Goal: Task Accomplishment & Management: Manage account settings

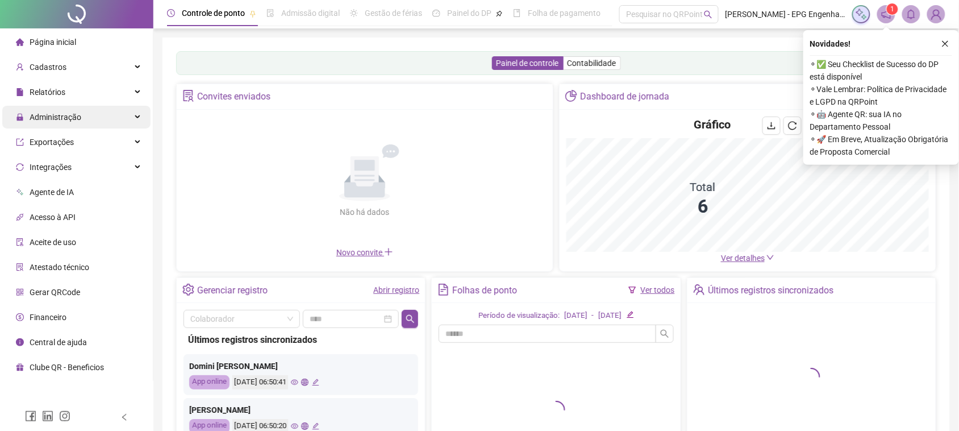
click at [77, 112] on span "Administração" at bounding box center [56, 116] width 52 height 9
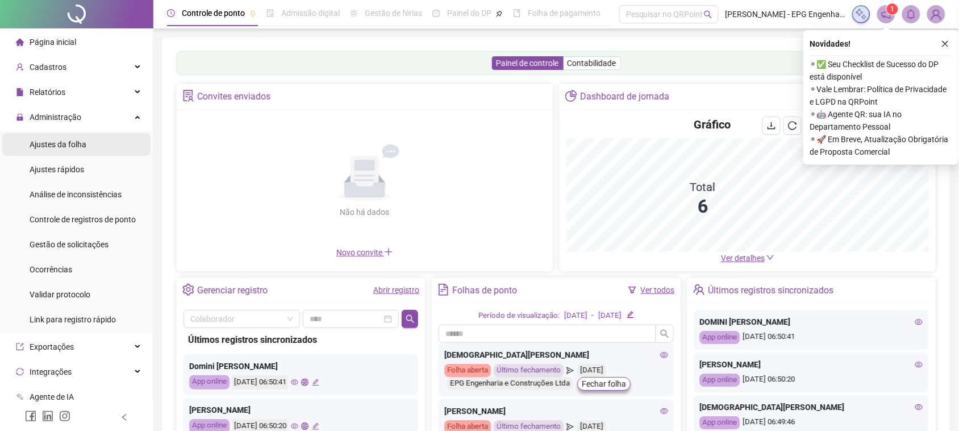
click at [87, 149] on li "Ajustes da folha" at bounding box center [76, 144] width 148 height 23
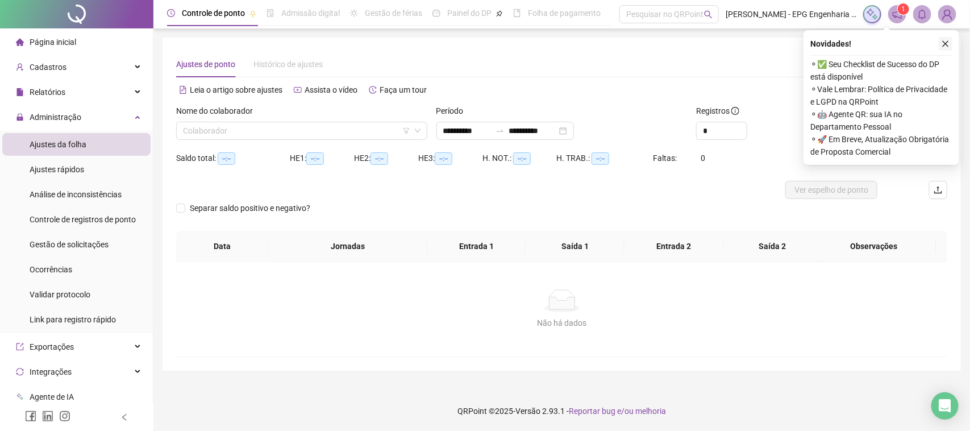
click at [943, 38] on button "button" at bounding box center [945, 44] width 14 height 14
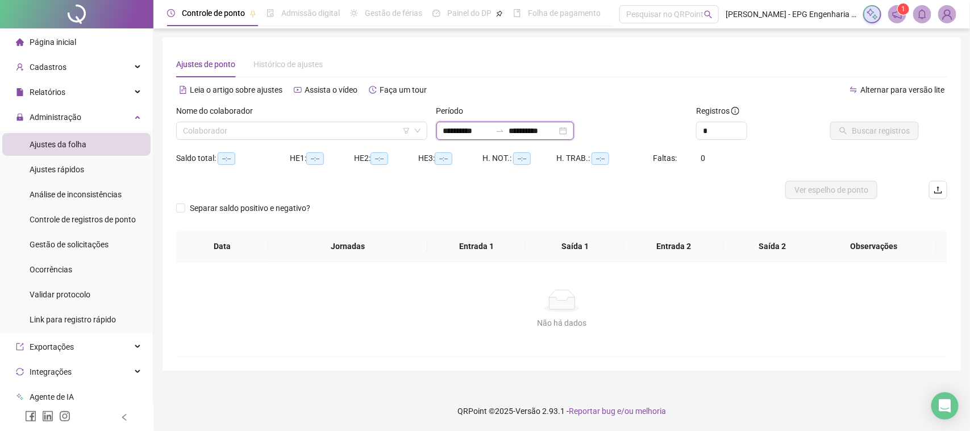
click at [491, 132] on input "**********" at bounding box center [467, 130] width 48 height 12
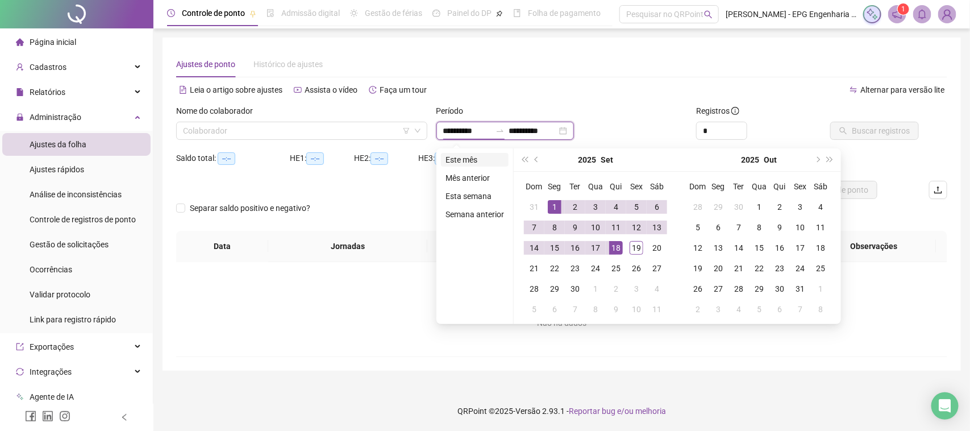
type input "**********"
click at [474, 160] on li "Este mês" at bounding box center [475, 160] width 68 height 14
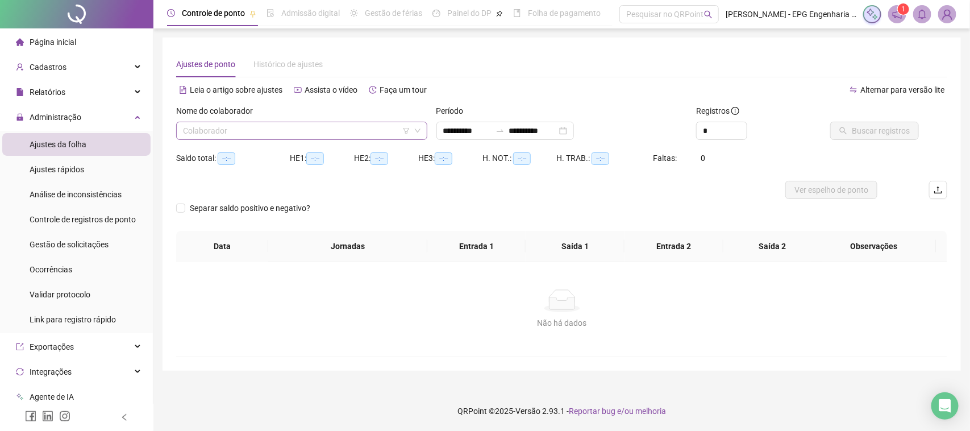
click at [373, 126] on input "search" at bounding box center [296, 130] width 227 height 17
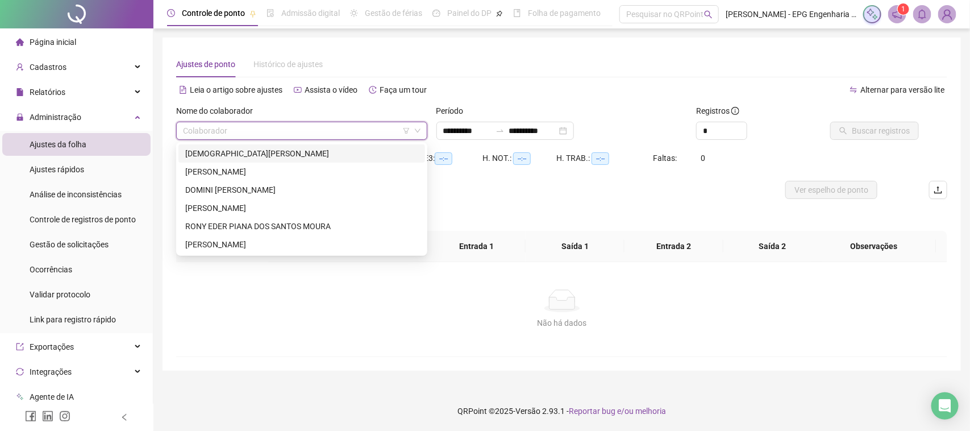
click at [311, 154] on div "[DEMOGRAPHIC_DATA][PERSON_NAME]" at bounding box center [301, 153] width 233 height 12
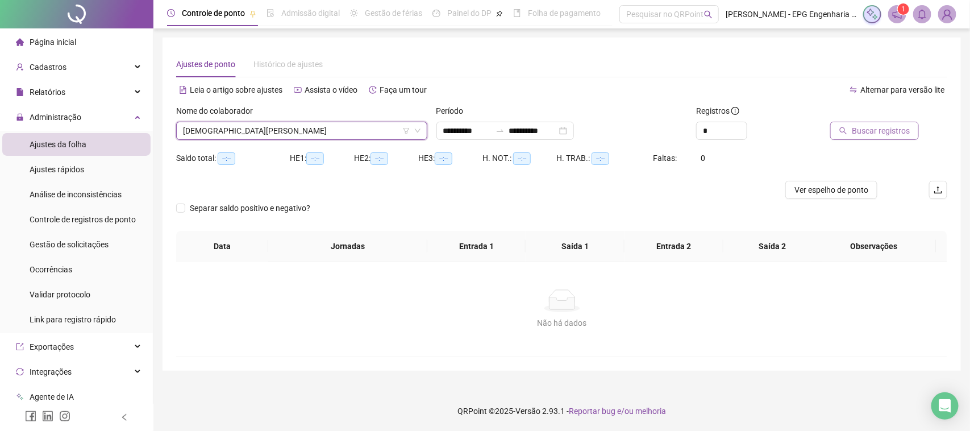
click at [863, 135] on span "Buscar registros" at bounding box center [880, 130] width 58 height 12
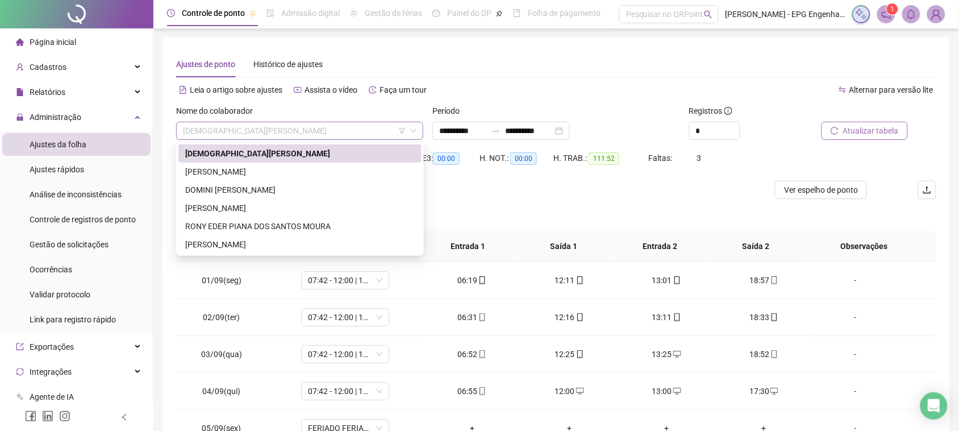
click at [260, 129] on span "[DEMOGRAPHIC_DATA][PERSON_NAME]" at bounding box center [299, 130] width 233 height 17
click at [245, 176] on div "[PERSON_NAME]" at bounding box center [299, 171] width 229 height 12
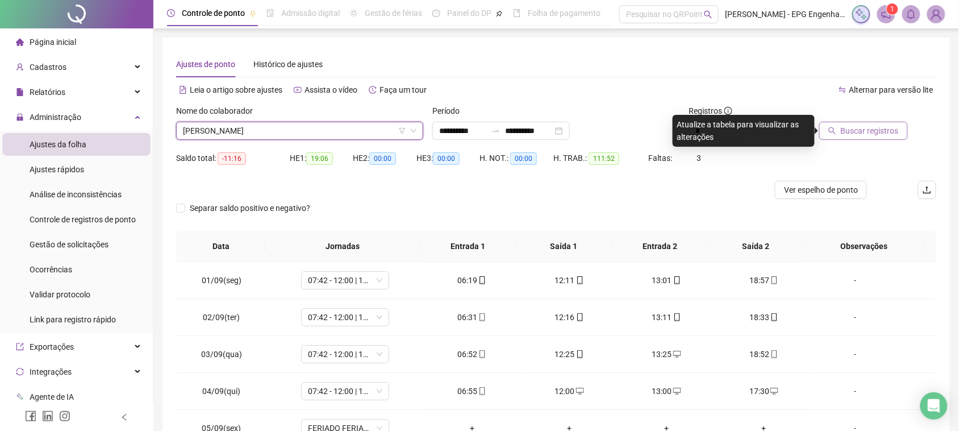
click at [882, 124] on span "Buscar registros" at bounding box center [870, 130] width 58 height 12
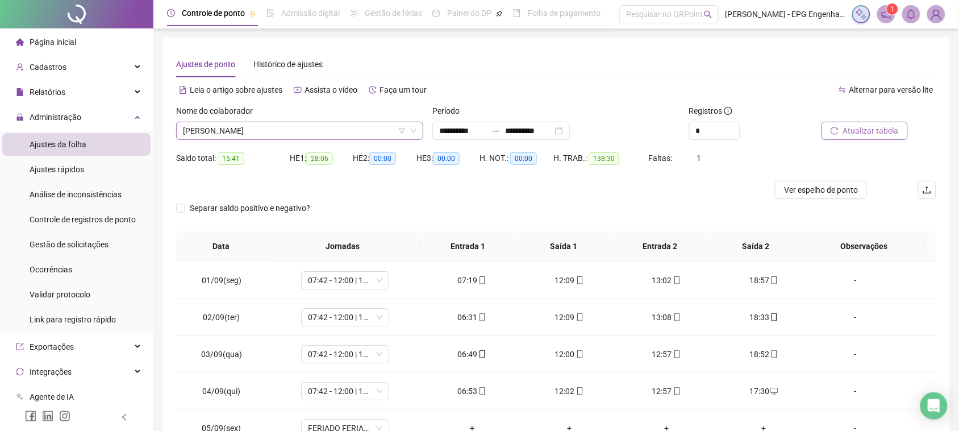
click at [265, 130] on span "[PERSON_NAME]" at bounding box center [299, 130] width 233 height 17
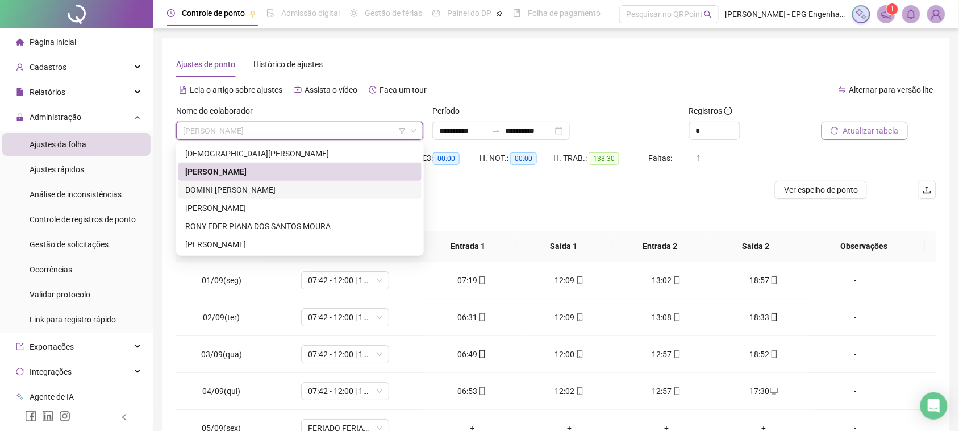
click at [257, 192] on div "DOMINI [PERSON_NAME]" at bounding box center [299, 189] width 229 height 12
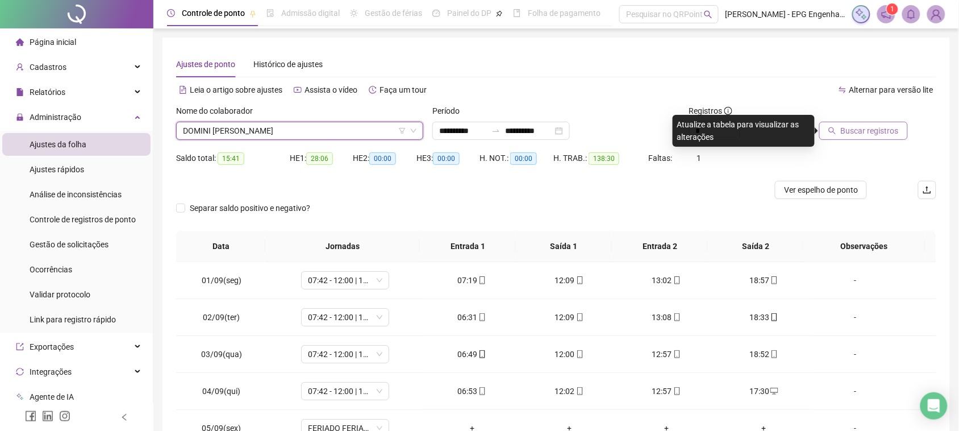
click at [859, 133] on span "Buscar registros" at bounding box center [870, 130] width 58 height 12
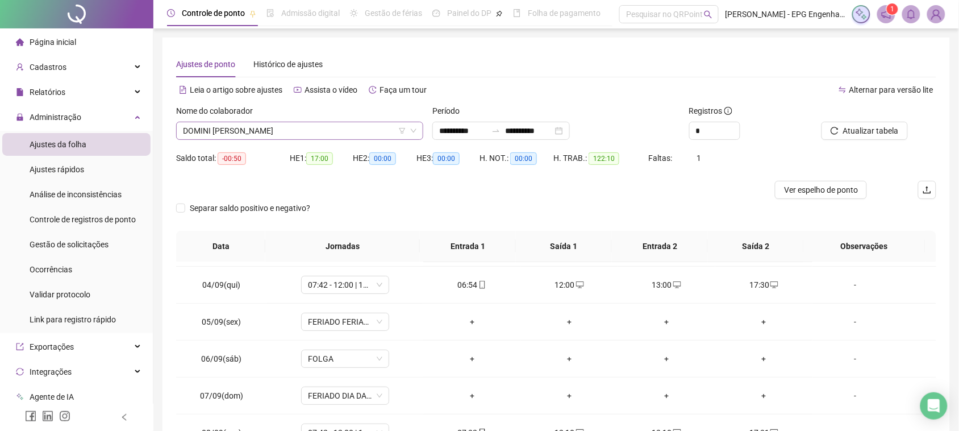
click at [304, 134] on span "DOMINI [PERSON_NAME]" at bounding box center [299, 130] width 233 height 17
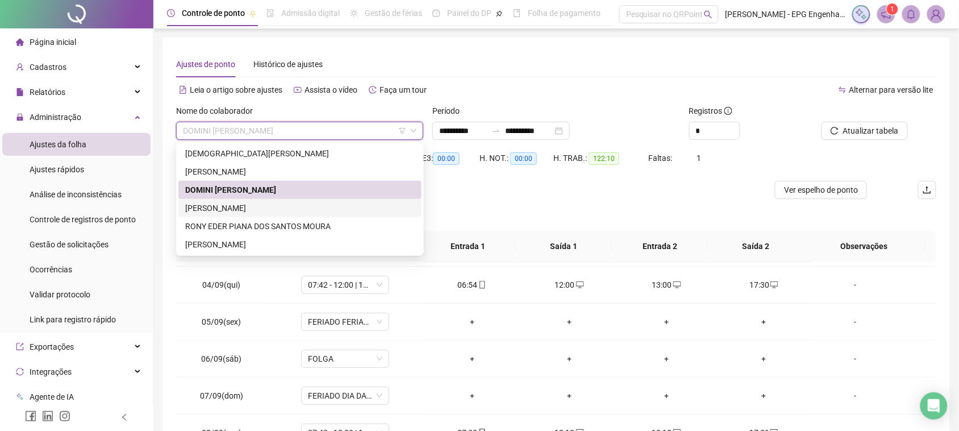
click at [270, 210] on div "[PERSON_NAME]" at bounding box center [299, 208] width 229 height 12
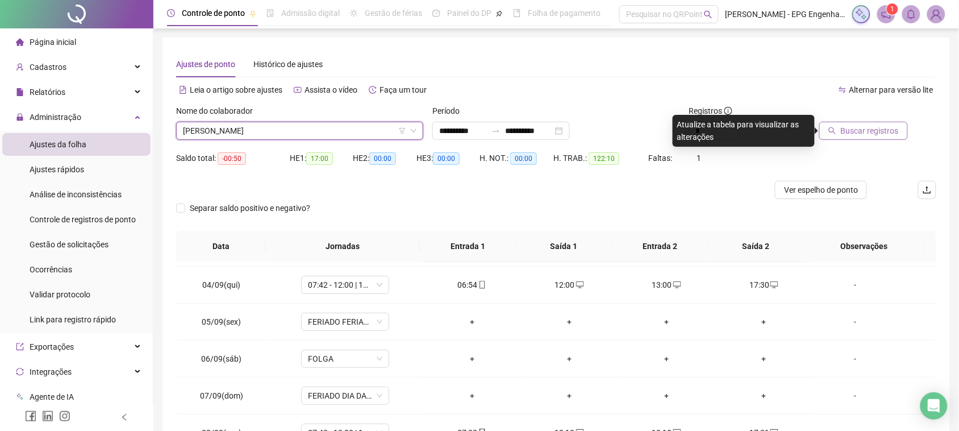
click at [861, 127] on span "Buscar registros" at bounding box center [870, 130] width 58 height 12
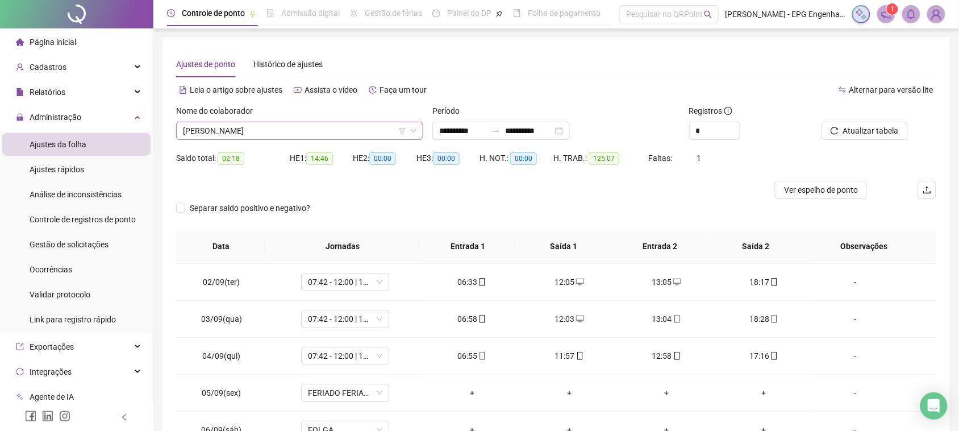
click at [248, 126] on span "[PERSON_NAME]" at bounding box center [299, 130] width 233 height 17
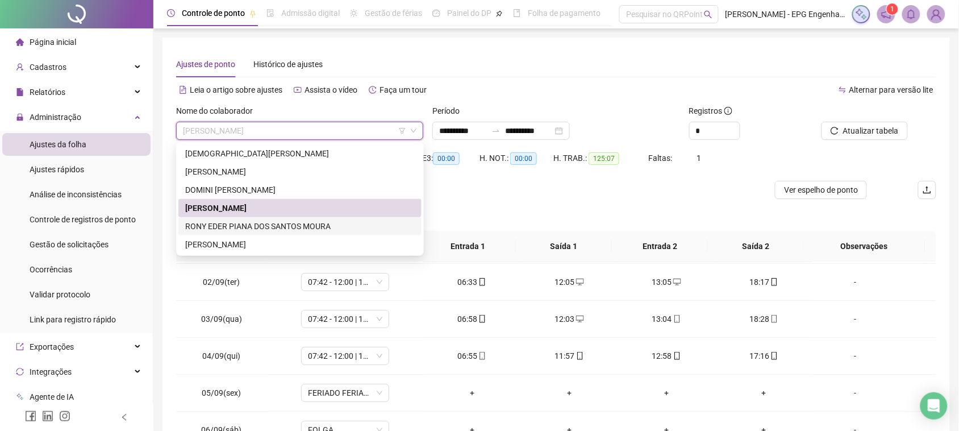
click at [253, 228] on div "RONY EDER PIANA DOS SANTOS MOURA" at bounding box center [299, 226] width 229 height 12
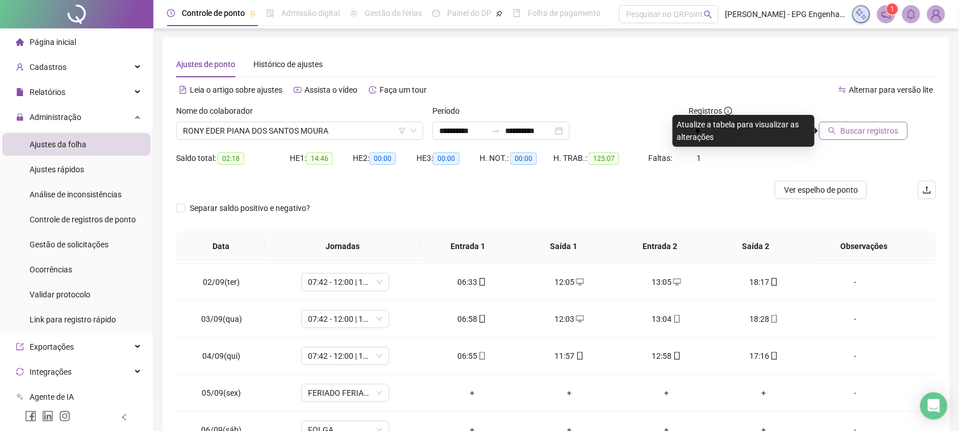
click at [883, 133] on span "Buscar registros" at bounding box center [870, 130] width 58 height 12
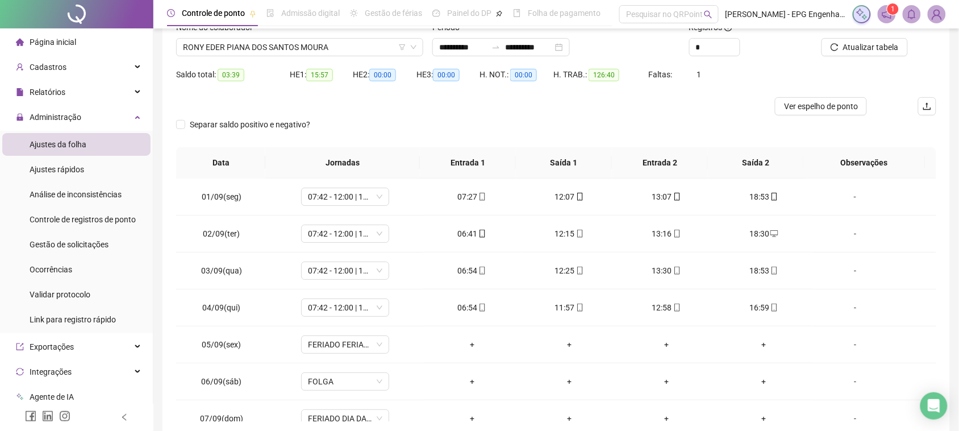
scroll to position [65, 0]
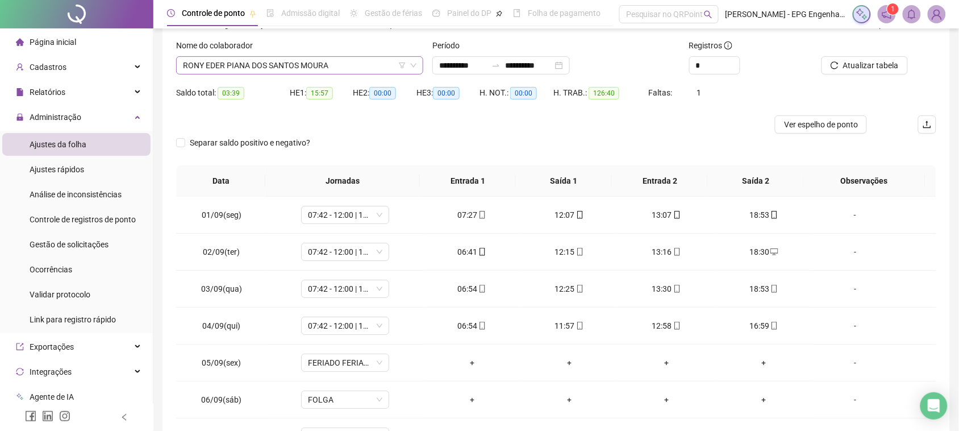
click at [251, 60] on span "RONY EDER PIANA DOS SANTOS MOURA" at bounding box center [299, 65] width 233 height 17
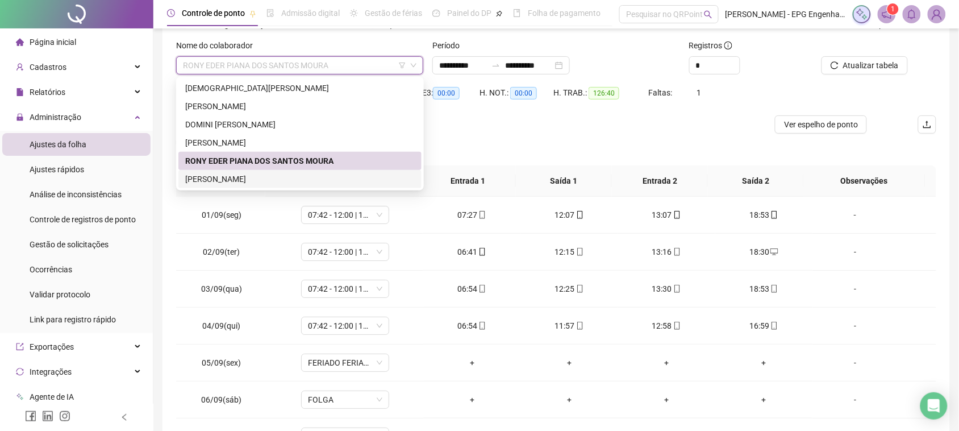
click at [257, 183] on div "[PERSON_NAME]" at bounding box center [299, 179] width 229 height 12
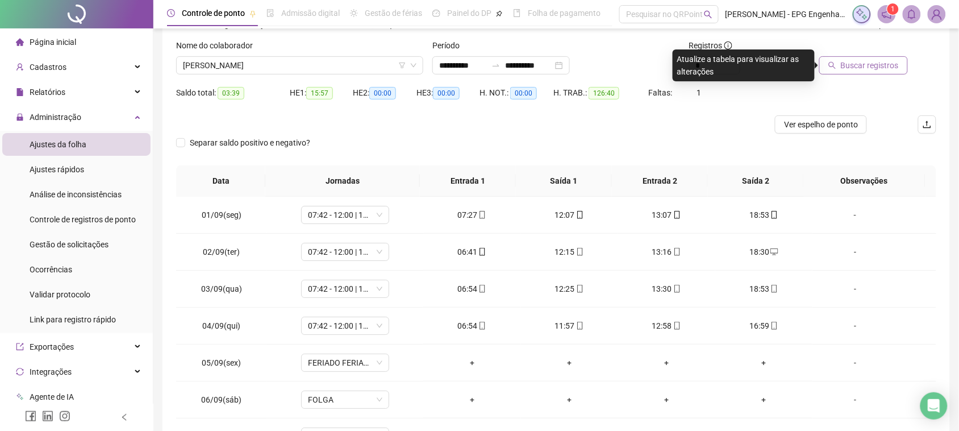
click at [831, 66] on icon "search" at bounding box center [832, 65] width 8 height 8
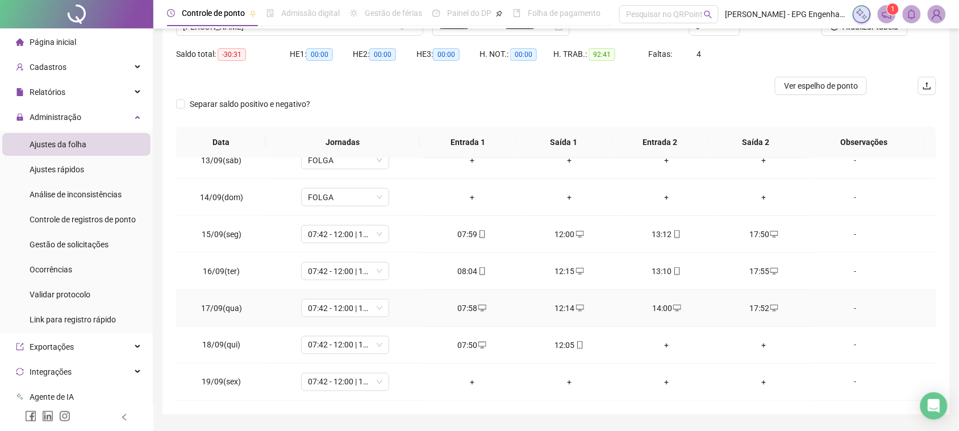
scroll to position [136, 0]
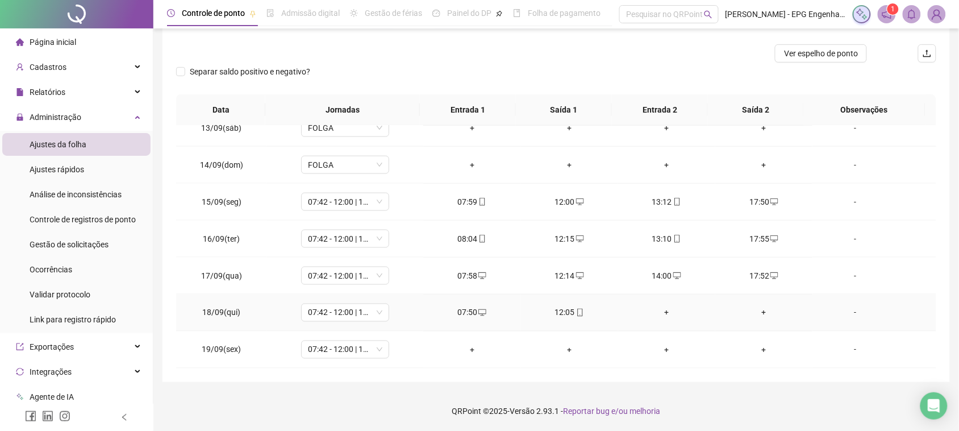
click at [658, 312] on div "+" at bounding box center [666, 312] width 79 height 12
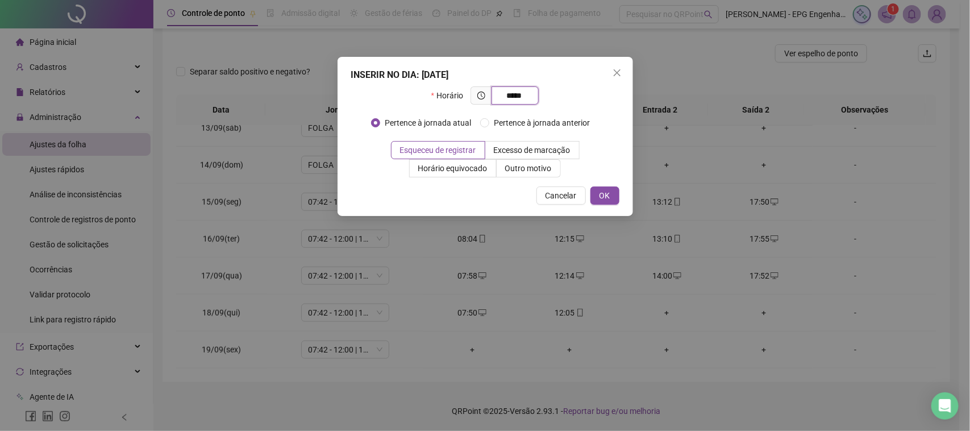
type input "*****"
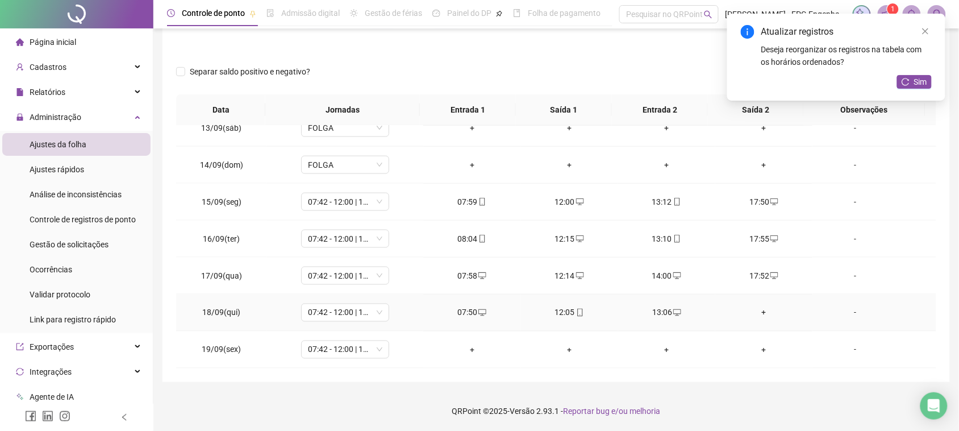
click at [758, 317] on div "+" at bounding box center [763, 312] width 79 height 12
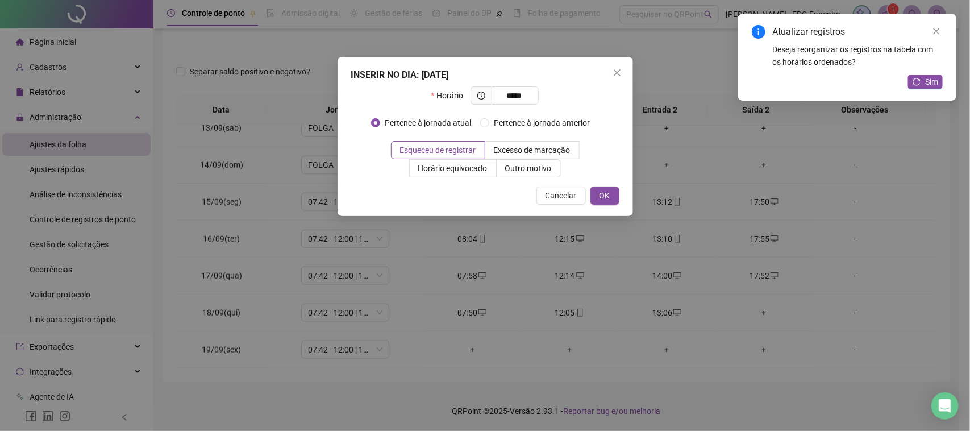
type input "*****"
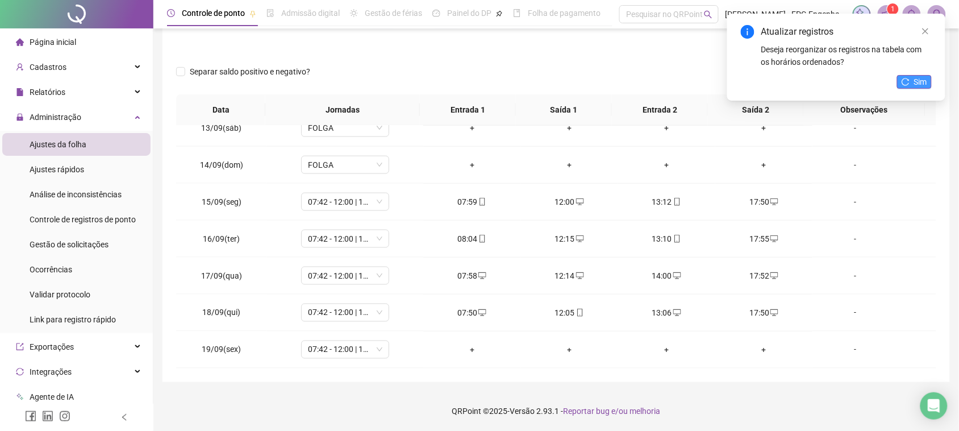
click at [907, 77] on button "Sim" at bounding box center [914, 82] width 35 height 14
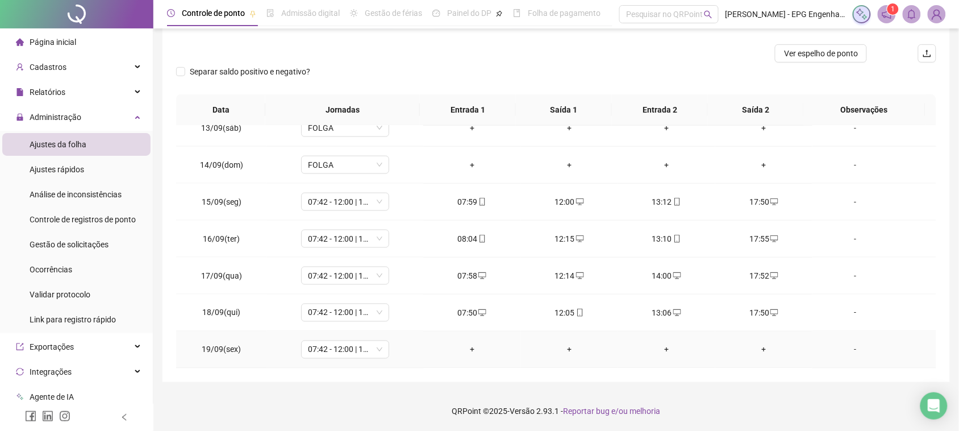
click at [466, 344] on div "+" at bounding box center [471, 349] width 79 height 12
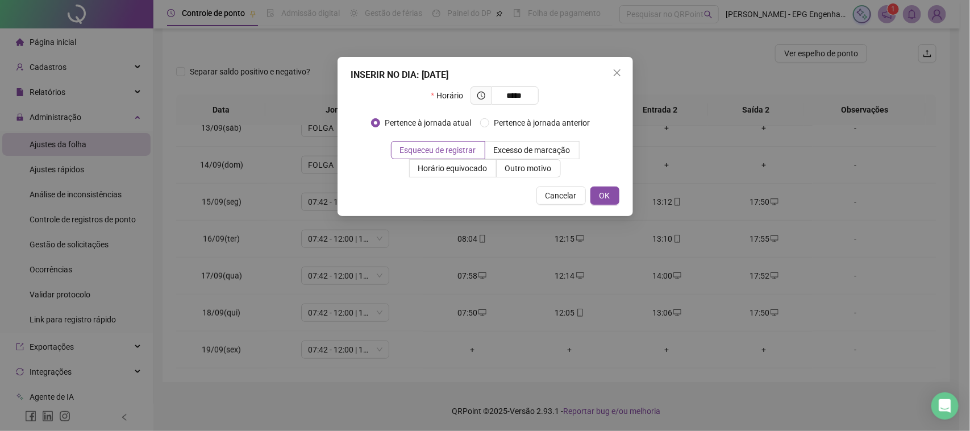
type input "*****"
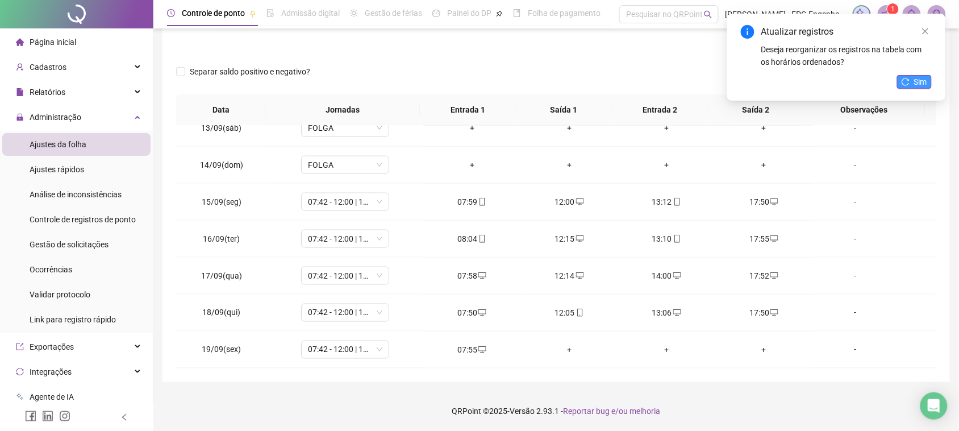
click at [909, 78] on icon "reload" at bounding box center [905, 82] width 8 height 8
